Goal: Task Accomplishment & Management: Use online tool/utility

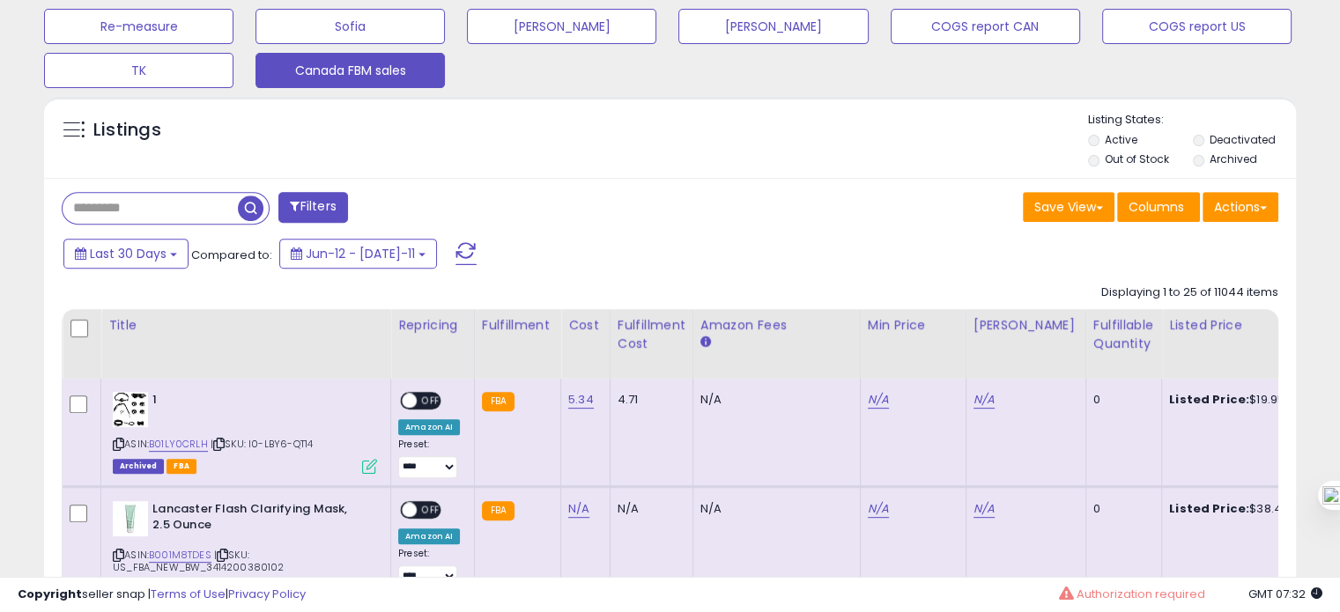
scroll to position [683, 0]
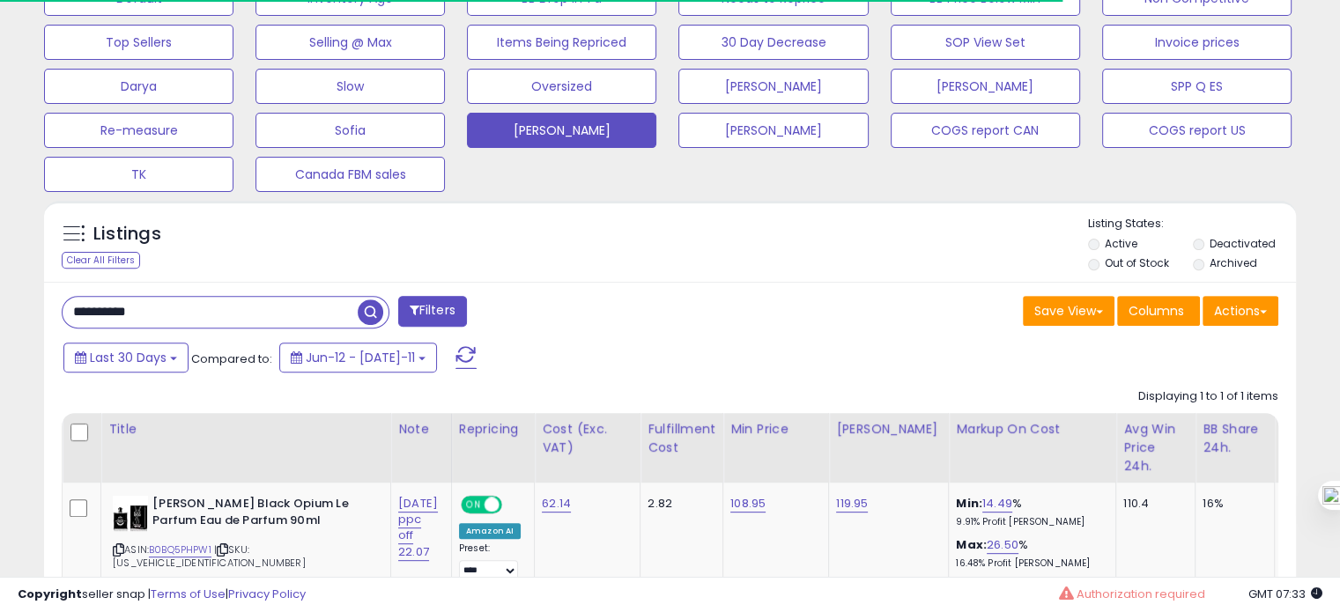
scroll to position [581, 0]
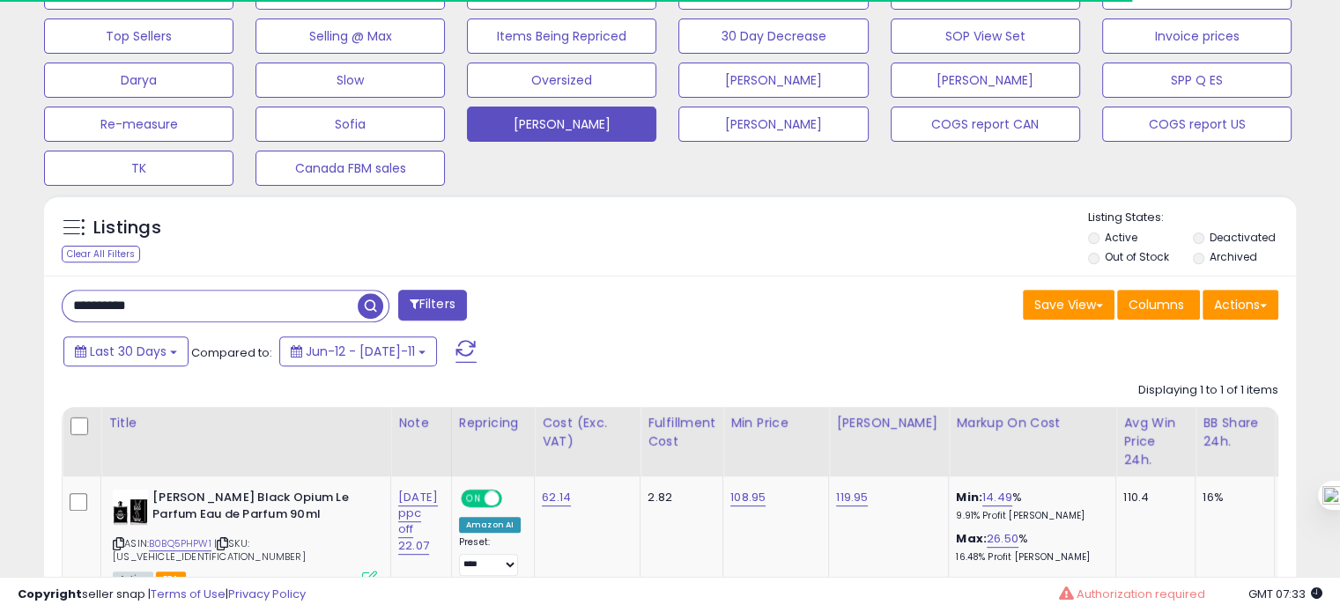
click at [143, 302] on input "**********" at bounding box center [210, 306] width 295 height 31
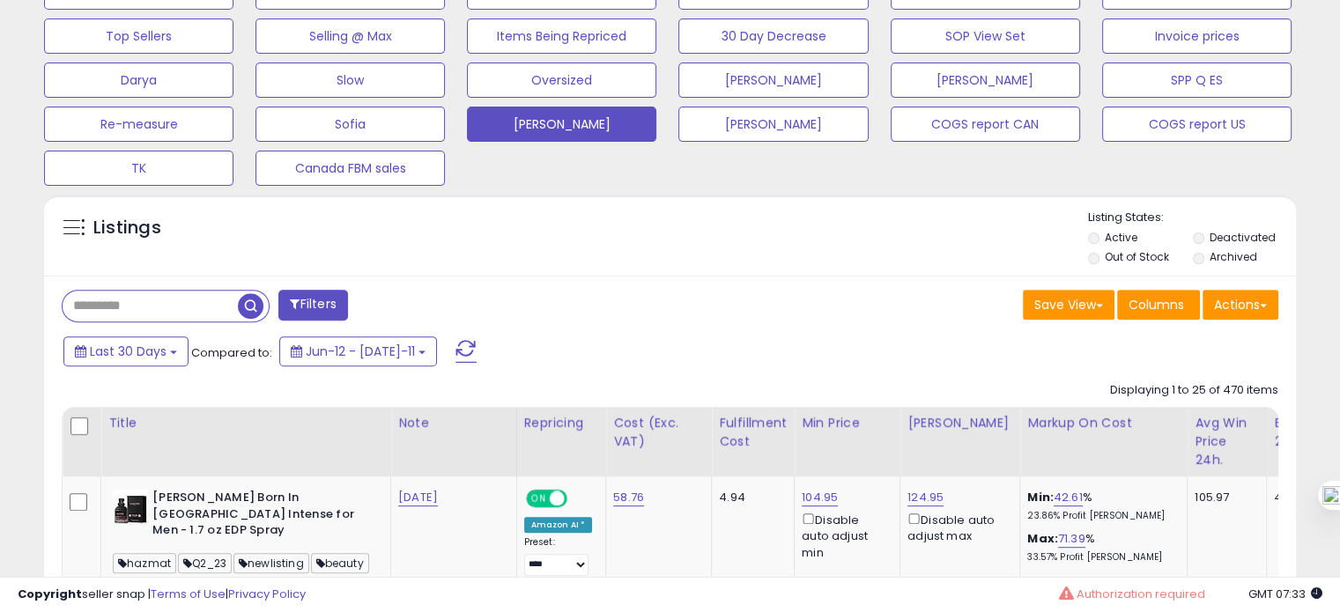
scroll to position [360, 724]
